Goal: Task Accomplishment & Management: Use online tool/utility

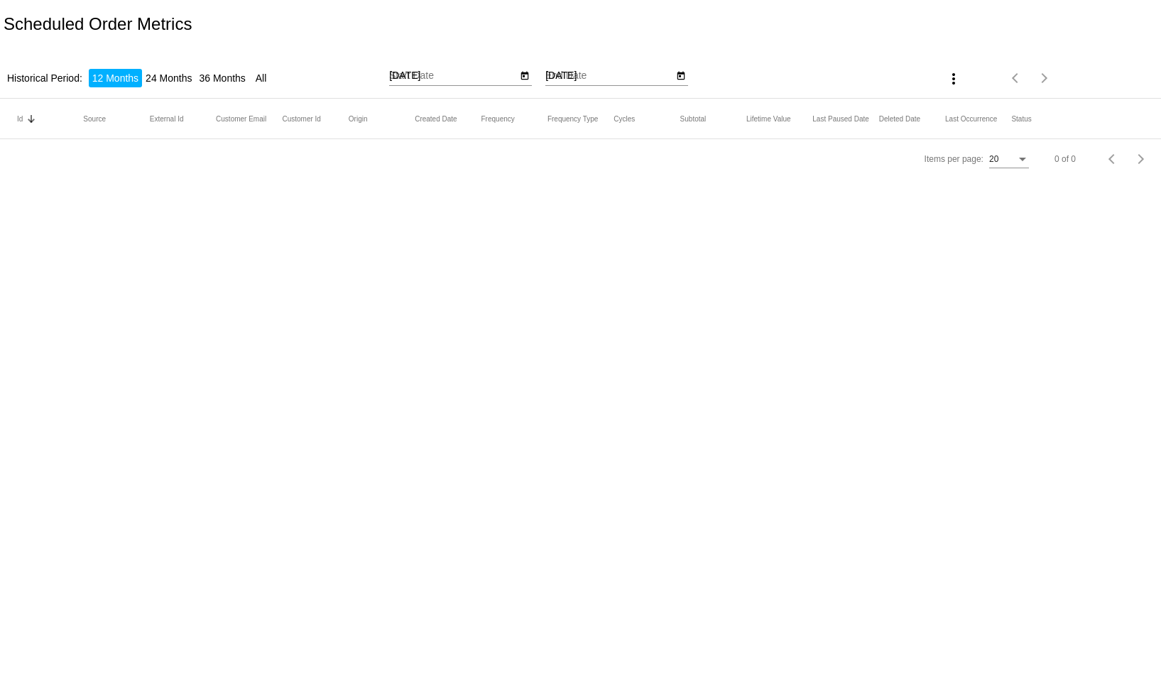
type input "[DATE]"
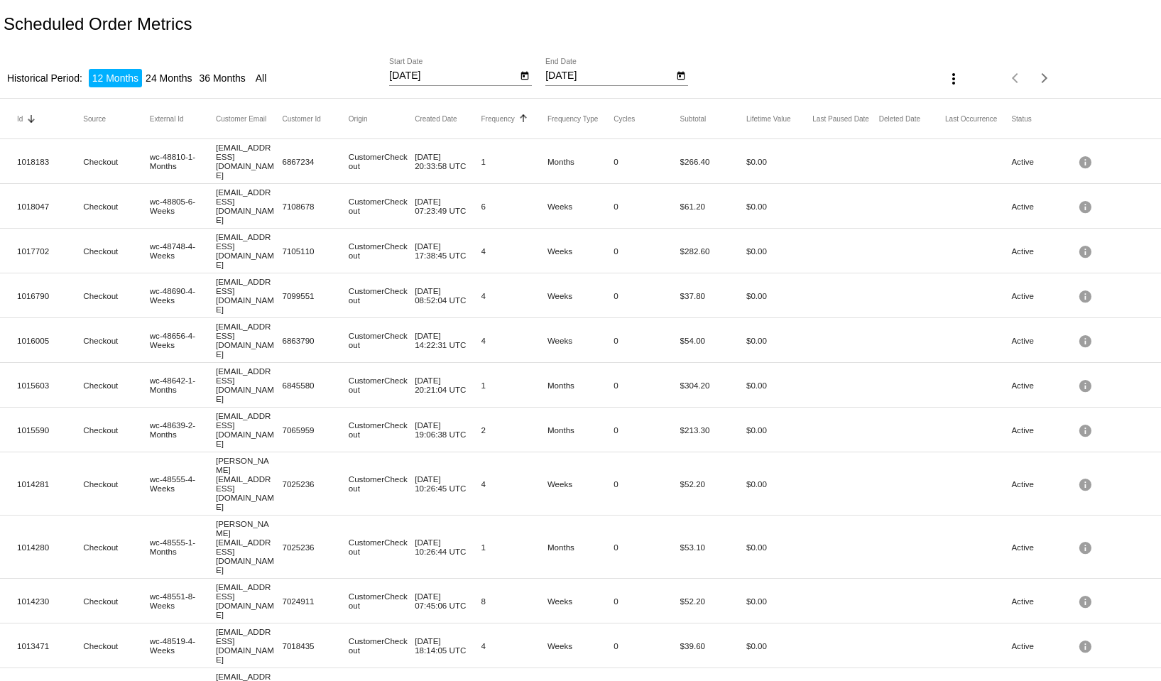
scroll to position [207, 0]
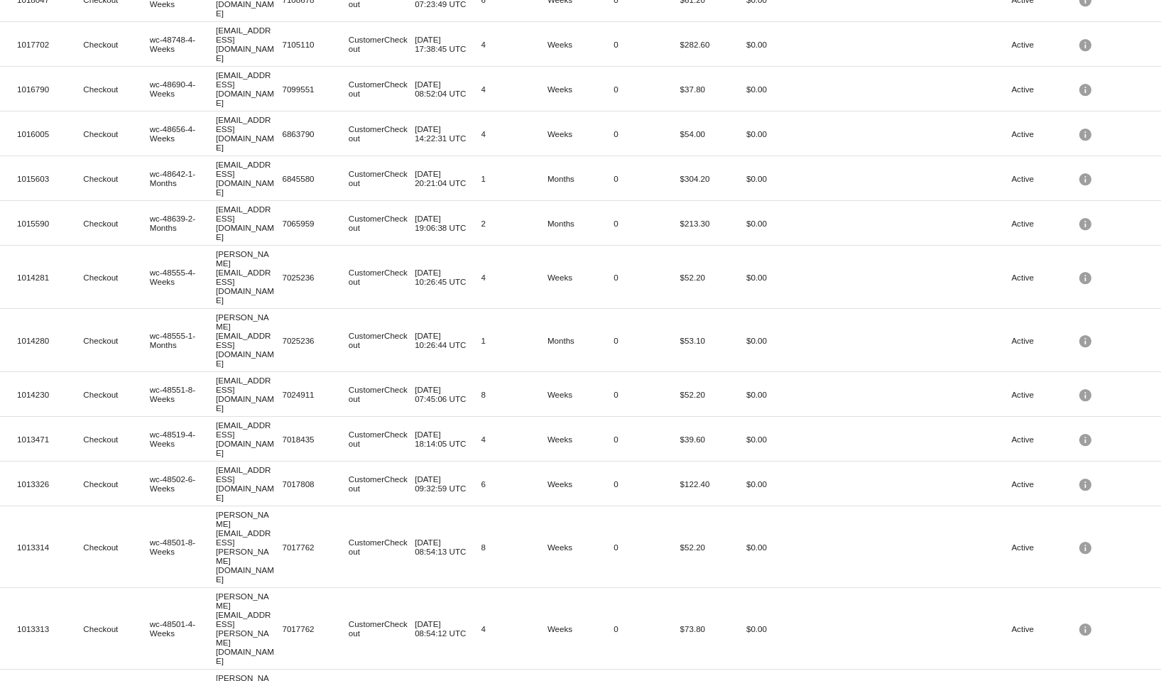
click at [972, 658] on span "100" at bounding box center [973, 654] width 40 height 26
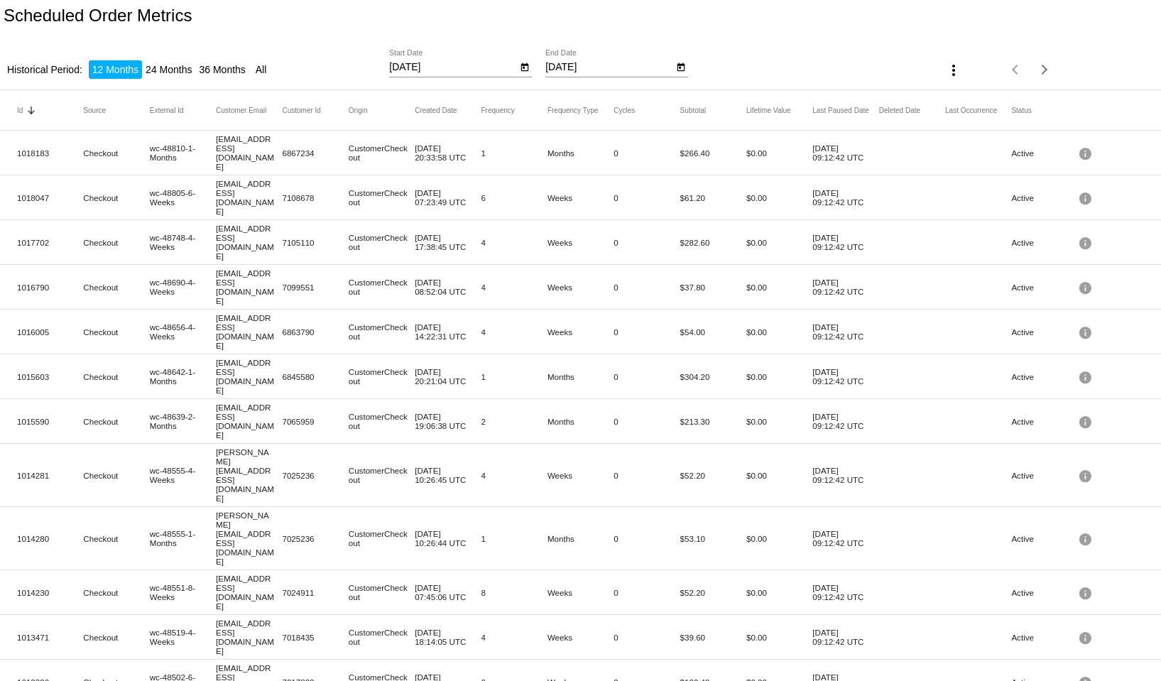
scroll to position [0, 0]
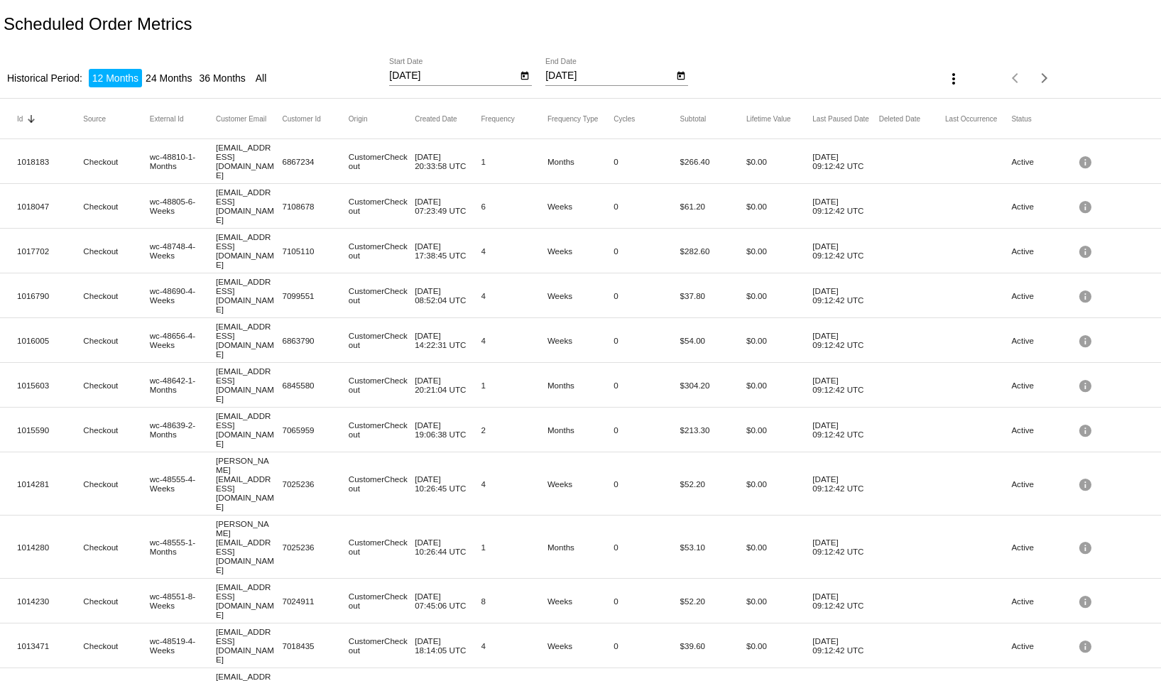
click at [268, 80] on li "All" at bounding box center [261, 78] width 18 height 18
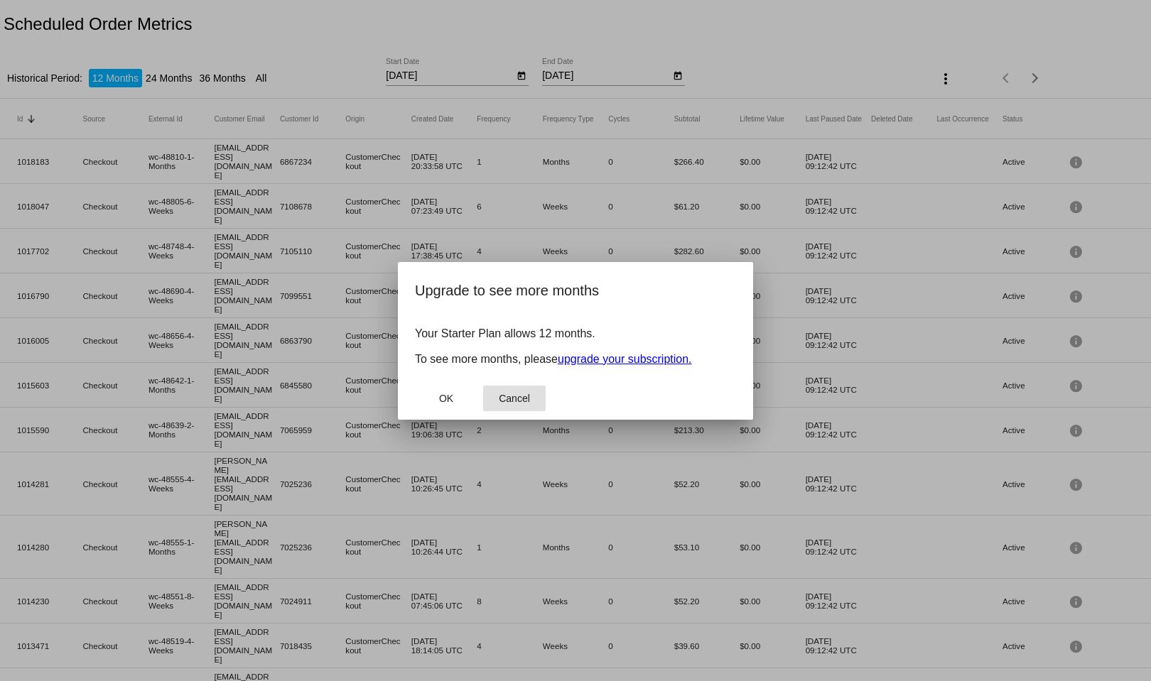
click at [507, 399] on span "Cancel" at bounding box center [514, 398] width 31 height 11
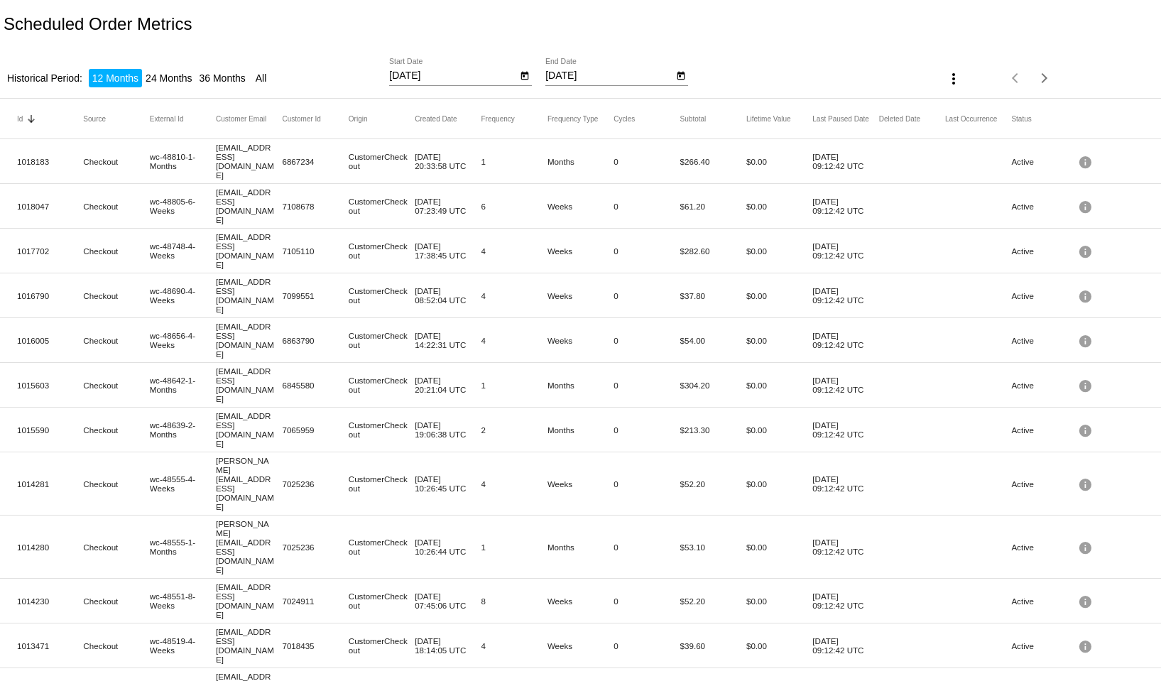
click at [158, 75] on li "24 Months" at bounding box center [168, 78] width 53 height 18
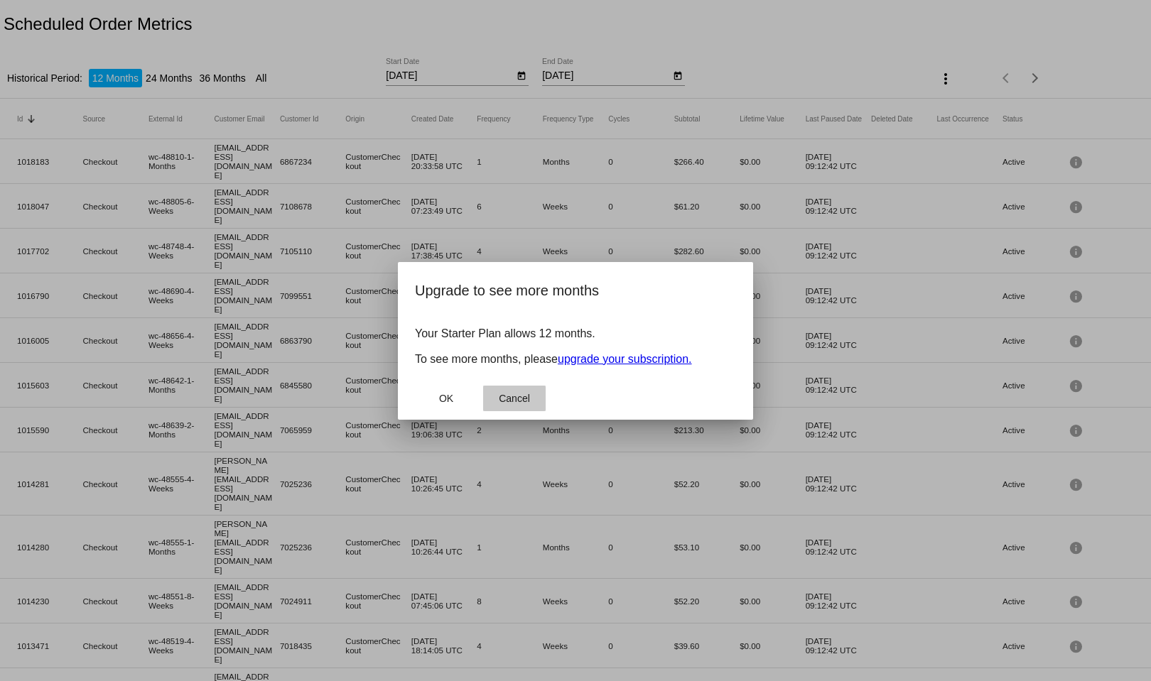
click at [507, 394] on span "Cancel" at bounding box center [514, 398] width 31 height 11
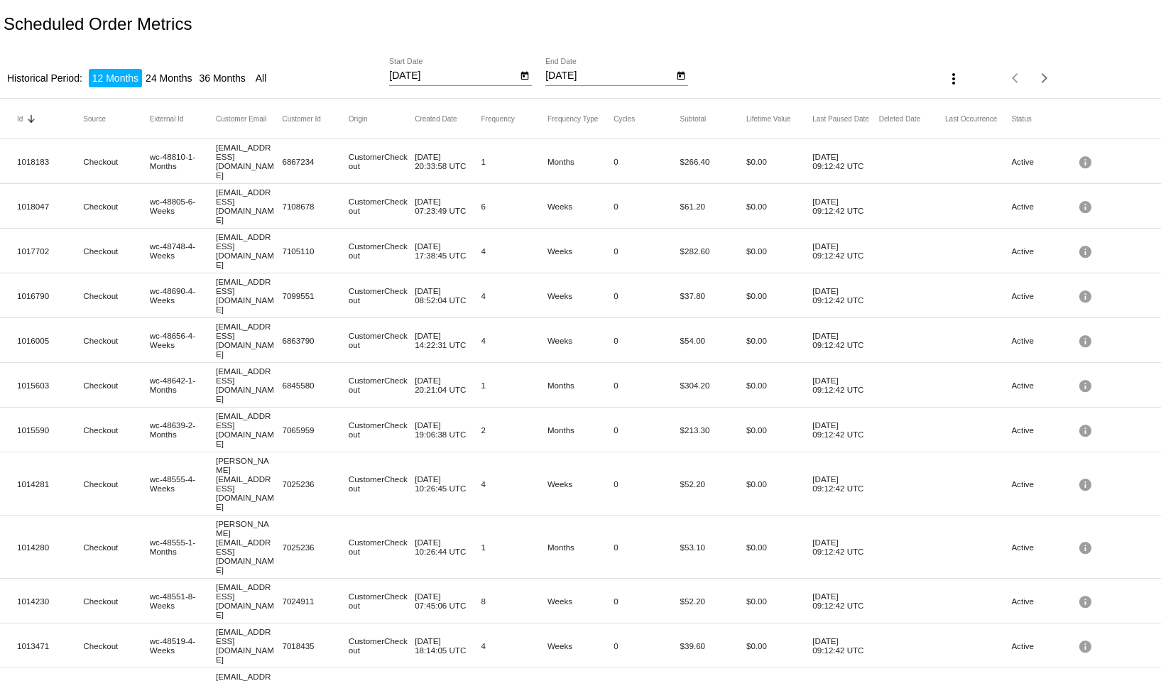
click at [131, 82] on li "12 Months" at bounding box center [115, 78] width 53 height 18
click at [945, 79] on mat-icon "more_vert" at bounding box center [953, 78] width 17 height 17
click at [974, 117] on span "Export" at bounding box center [988, 113] width 28 height 11
